Goal: Task Accomplishment & Management: Use online tool/utility

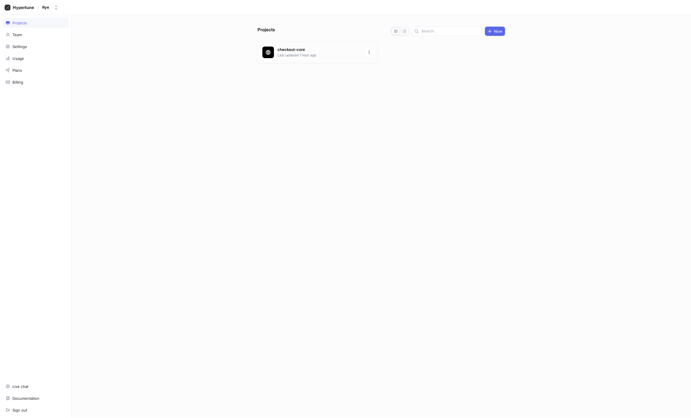
click at [328, 63] on div "checkout-core Last updated 1 hour ago" at bounding box center [318, 52] width 121 height 21
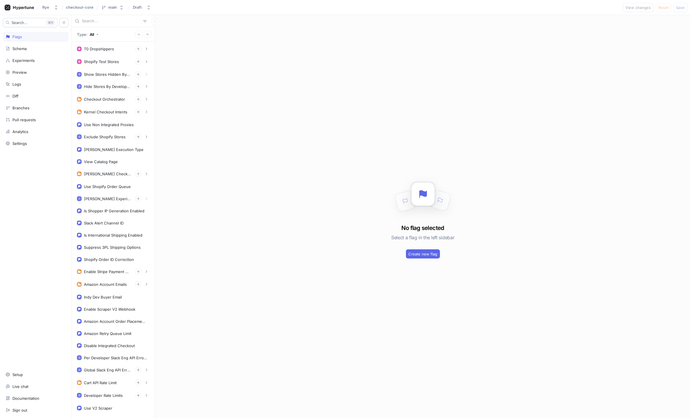
click at [100, 21] on input "text" at bounding box center [111, 21] width 59 height 6
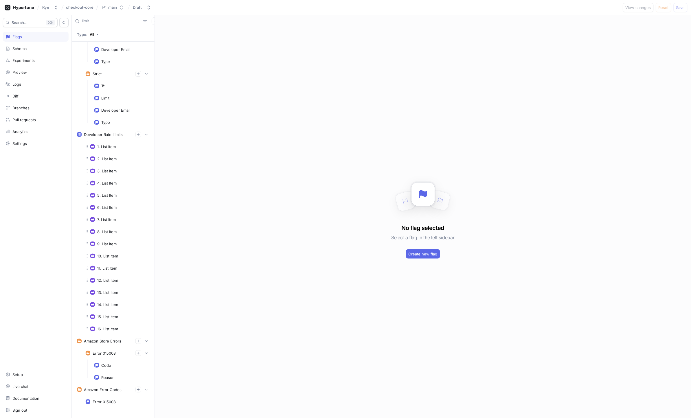
scroll to position [245, 0]
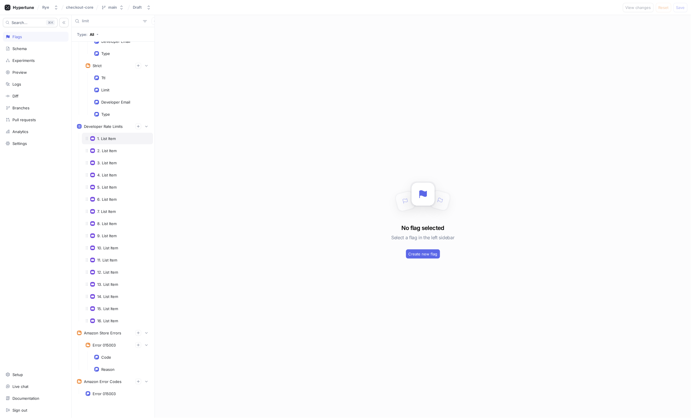
type input "limit"
click at [105, 136] on div "1. List Item" at bounding box center [106, 138] width 19 height 5
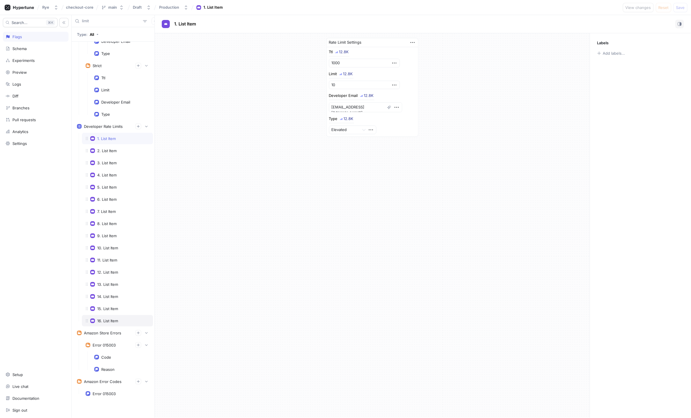
click at [109, 319] on div "16. List Item" at bounding box center [107, 321] width 21 height 5
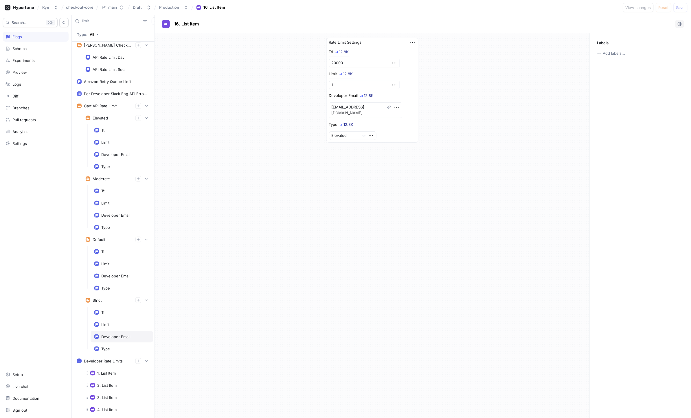
scroll to position [3, 0]
click at [110, 156] on div "Developer Email" at bounding box center [115, 155] width 29 height 5
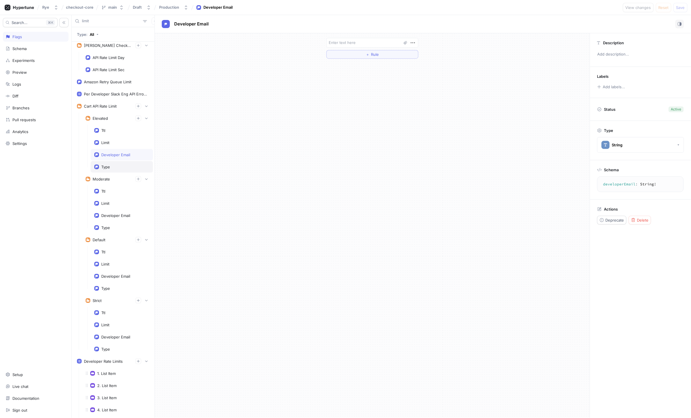
type textarea "x"
click at [109, 173] on div "Type" at bounding box center [122, 167] width 63 height 12
click at [111, 132] on div "Ttl" at bounding box center [121, 130] width 55 height 5
click at [111, 142] on div "Limit" at bounding box center [121, 142] width 55 height 5
type textarea "limit: Int!"
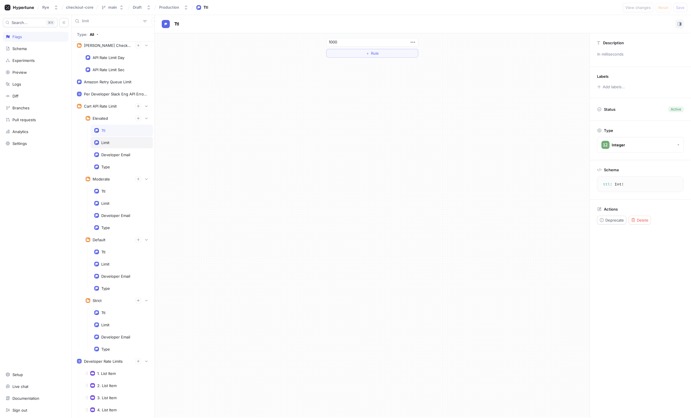
type input "5"
click at [108, 120] on div "Elevated" at bounding box center [118, 118] width 64 height 6
type textarea "x"
type textarea "elevated: RateLimitSettings!"
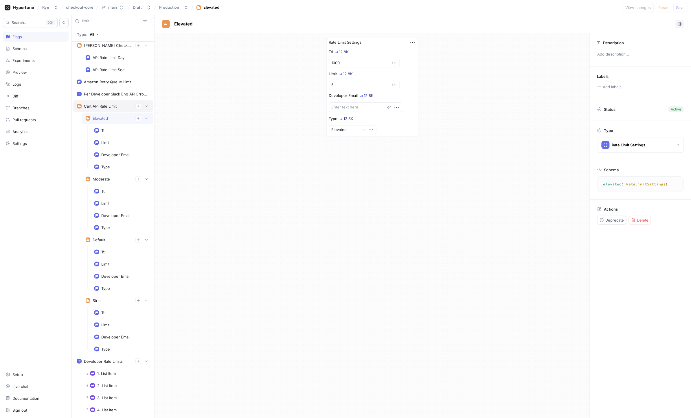
click at [108, 107] on div "Cart API Rate Limit" at bounding box center [100, 106] width 33 height 5
type textarea "x"
type textarea "cartAPIRateLimit: RateLimitConfig!"
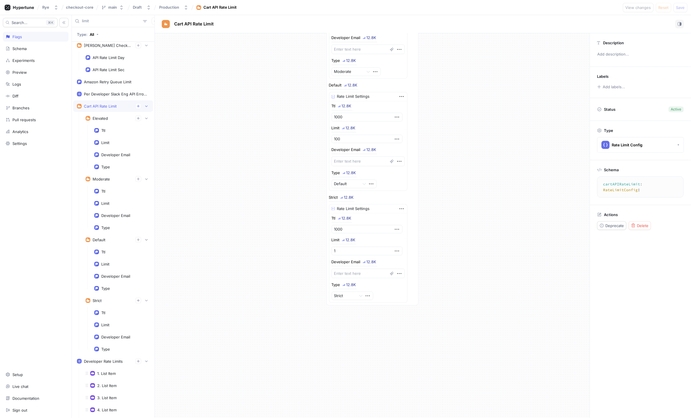
scroll to position [192, 0]
click at [146, 107] on icon "button" at bounding box center [146, 105] width 3 height 3
click at [148, 107] on button "button" at bounding box center [147, 106] width 6 height 6
click at [147, 107] on icon "button" at bounding box center [146, 105] width 3 height 3
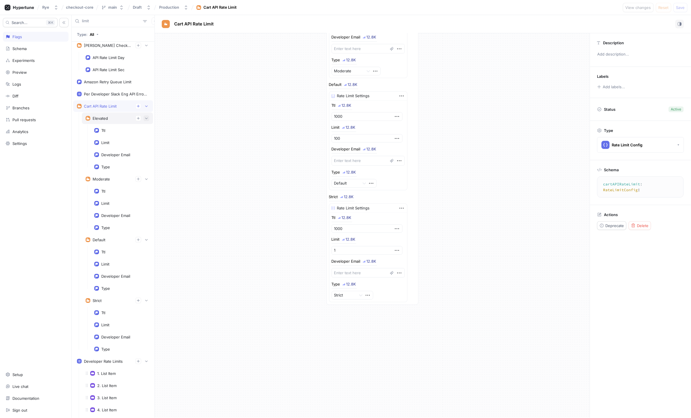
click at [146, 118] on icon "button" at bounding box center [146, 118] width 3 height 3
click at [146, 179] on icon "button" at bounding box center [146, 178] width 3 height 3
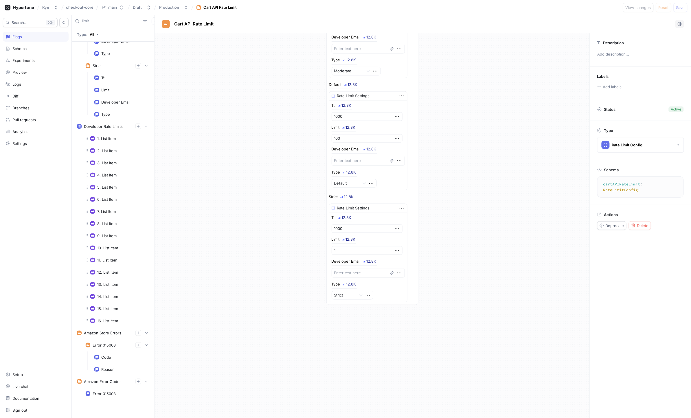
scroll to position [245, 0]
click at [116, 307] on div "15. List Item" at bounding box center [107, 309] width 21 height 5
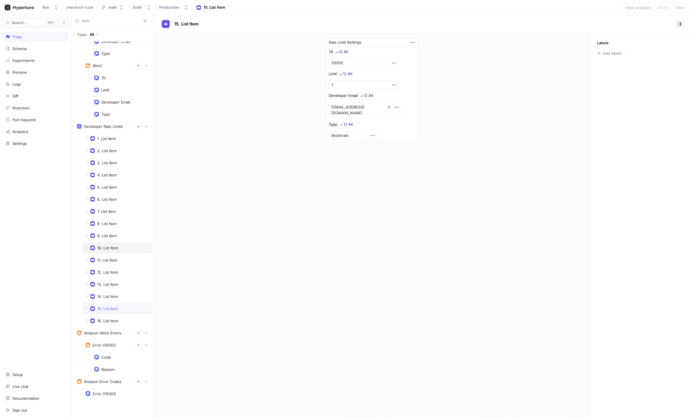
click at [104, 246] on div "10. List Item" at bounding box center [107, 248] width 21 height 5
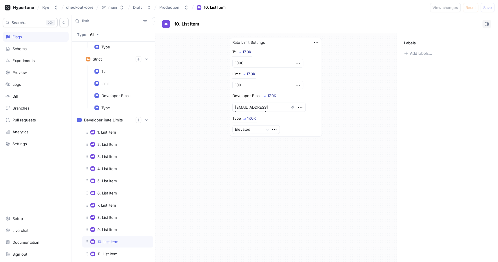
scroll to position [228, 0]
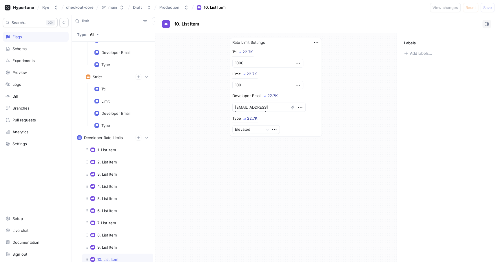
type textarea "x"
